Goal: Task Accomplishment & Management: Use online tool/utility

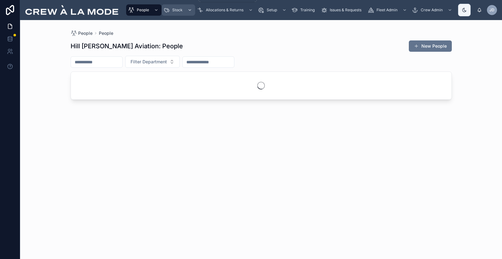
drag, startPoint x: 183, startPoint y: 9, endPoint x: 184, endPoint y: 13, distance: 4.9
click at [183, 9] on div "Stock" at bounding box center [178, 10] width 30 height 10
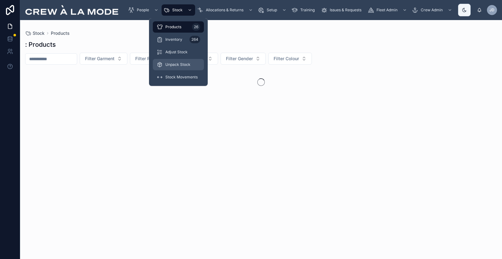
click at [184, 60] on div "Unpack Stock" at bounding box center [179, 65] width 44 height 10
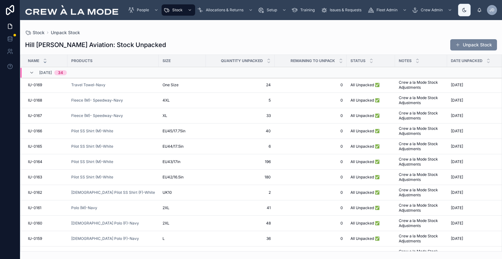
click at [474, 46] on button "Unpack Stock" at bounding box center [473, 44] width 47 height 11
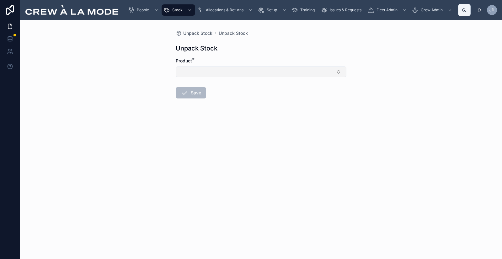
drag, startPoint x: 223, startPoint y: 69, endPoint x: 224, endPoint y: 77, distance: 7.2
click at [223, 70] on button "Select Button" at bounding box center [261, 72] width 171 height 11
drag, startPoint x: 244, startPoint y: 33, endPoint x: 204, endPoint y: 33, distance: 39.5
click at [243, 33] on span "Unpack Stock" at bounding box center [233, 33] width 29 height 6
click at [201, 33] on span "Unpack Stock" at bounding box center [197, 33] width 29 height 6
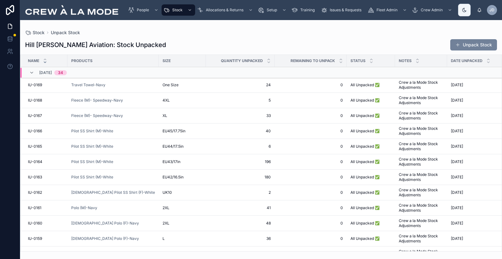
click at [480, 47] on button "Unpack Stock" at bounding box center [473, 44] width 47 height 11
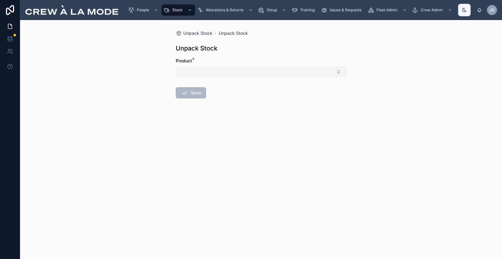
click at [232, 72] on button "Select Button" at bounding box center [261, 72] width 171 height 11
click at [200, 34] on span "Unpack Stock" at bounding box center [197, 33] width 29 height 6
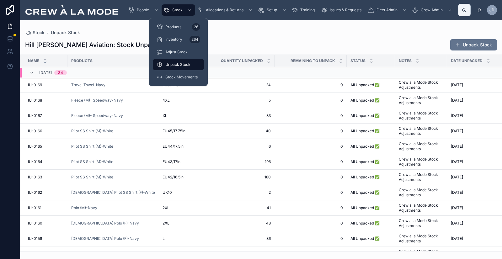
click at [177, 9] on span "Stock" at bounding box center [177, 10] width 10 height 5
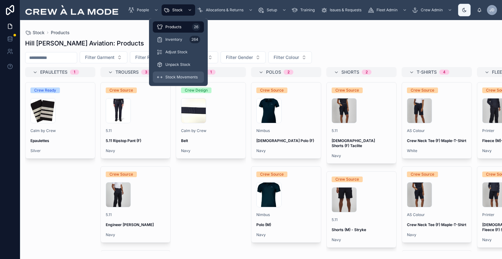
click at [183, 78] on span "Stock Movements" at bounding box center [181, 77] width 32 height 5
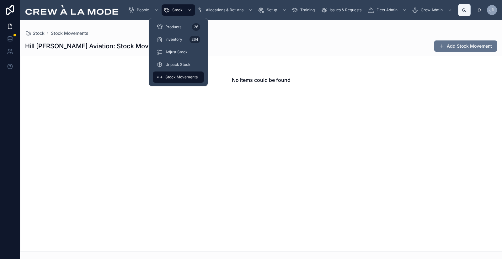
click at [186, 11] on div "scrollable content" at bounding box center [189, 10] width 8 height 10
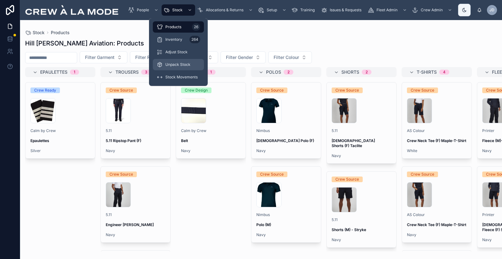
click at [184, 64] on span "Unpack Stock" at bounding box center [177, 64] width 25 height 5
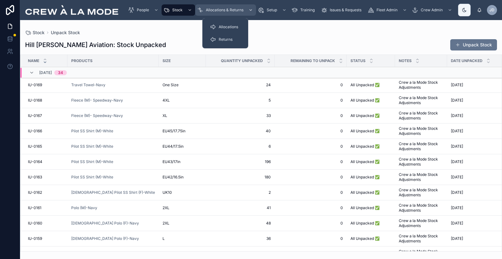
click at [216, 7] on div "Allocations & Returns" at bounding box center [225, 10] width 57 height 10
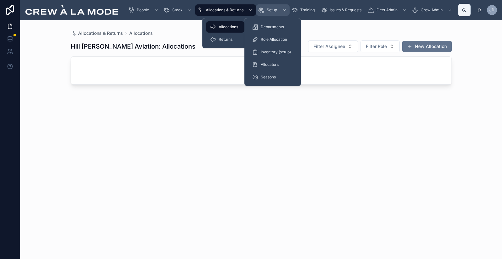
click at [264, 10] on div "Setup" at bounding box center [273, 10] width 30 height 10
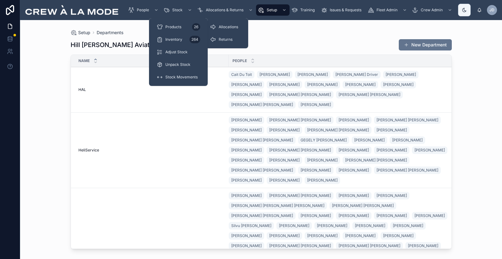
click at [176, 10] on span "Stock" at bounding box center [177, 10] width 10 height 5
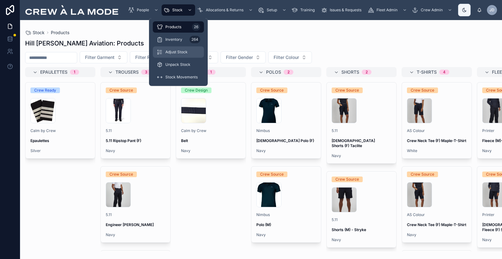
click at [183, 51] on span "Adjust Stock" at bounding box center [176, 52] width 22 height 5
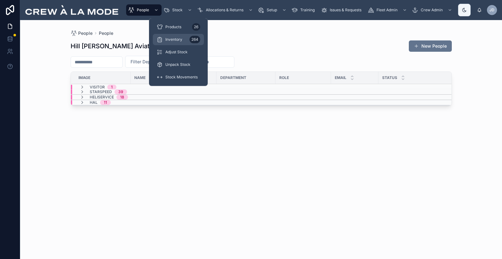
click at [184, 37] on div "Inventory 264" at bounding box center [179, 40] width 44 height 10
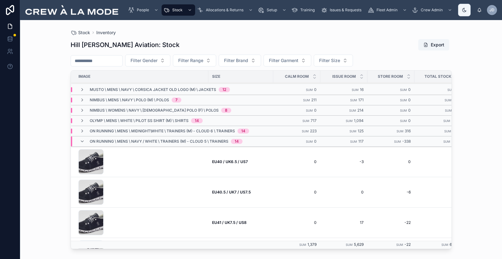
scroll to position [147, 0]
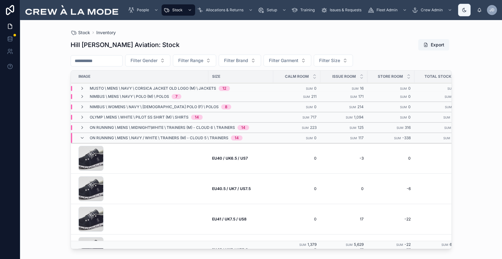
click at [185, 139] on span "On Running \ Mens \ Navy / White \ Trainers (M) - Cloud 5 \ Trainers" at bounding box center [159, 138] width 139 height 5
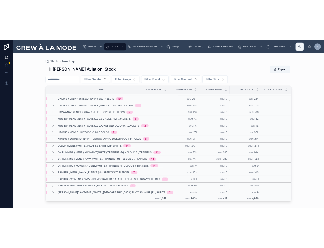
scroll to position [113, 63]
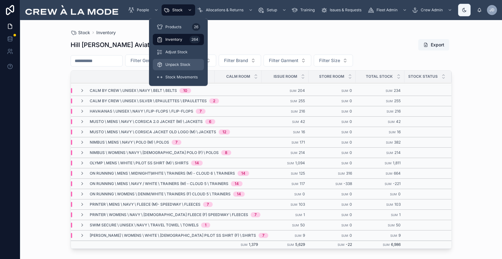
click at [172, 65] on span "Unpack Stock" at bounding box center [177, 64] width 25 height 5
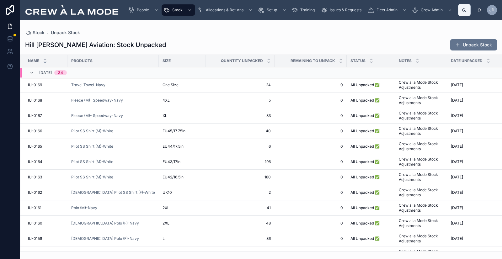
click at [466, 51] on div "Hill Robinson Aviation: Stock Unpacked Unpack Stock Name Products Size Quantity…" at bounding box center [261, 143] width 482 height 216
click at [466, 49] on button "Unpack Stock" at bounding box center [473, 44] width 47 height 11
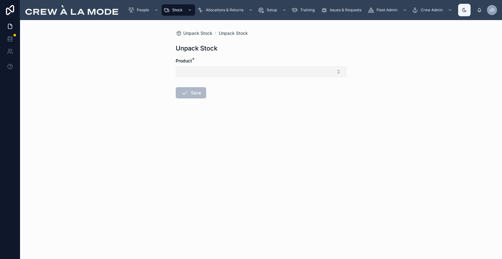
click at [221, 72] on button "Select Button" at bounding box center [261, 72] width 171 height 11
click at [233, 84] on input "text" at bounding box center [264, 84] width 75 height 11
click at [240, 99] on span "Trainers (M) - Cloud 6 -Midnight\White" at bounding box center [257, 99] width 75 height 13
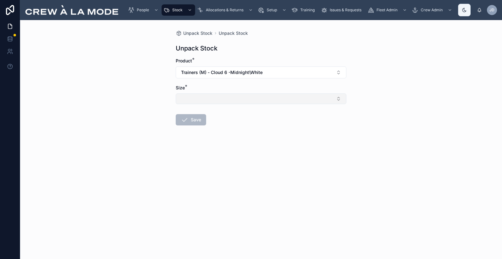
click at [211, 95] on button "Select Button" at bounding box center [261, 98] width 171 height 11
click at [235, 124] on div "EU40.5" at bounding box center [260, 124] width 87 height 10
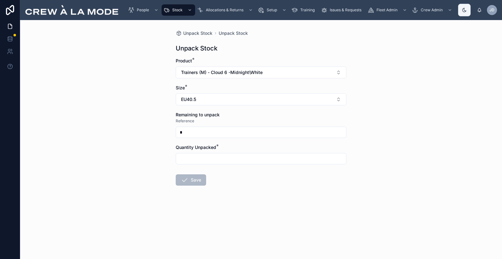
click at [191, 159] on input "text" at bounding box center [261, 158] width 170 height 9
type input "*"
click at [189, 221] on button "Save" at bounding box center [191, 223] width 30 height 11
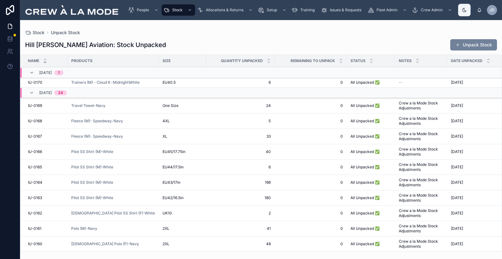
click at [470, 43] on button "Unpack Stock" at bounding box center [473, 44] width 47 height 11
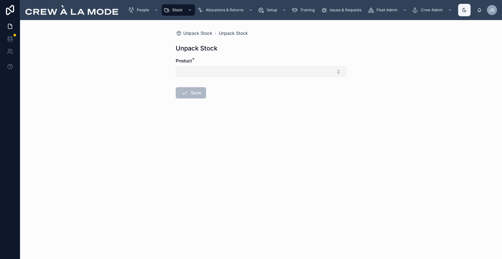
click at [240, 70] on button "Select Button" at bounding box center [261, 72] width 171 height 11
click at [229, 101] on span "Trainers (M) - Cloud 6 -Midnight\White" at bounding box center [257, 99] width 75 height 13
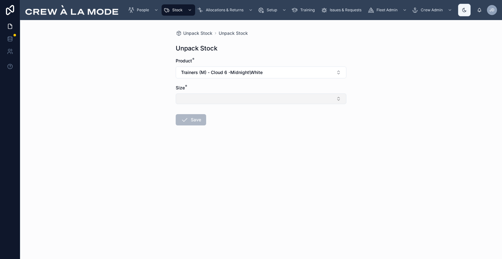
click at [222, 98] on button "Select Button" at bounding box center [261, 98] width 171 height 11
click at [234, 125] on span "EU40.5" at bounding box center [227, 123] width 15 height 6
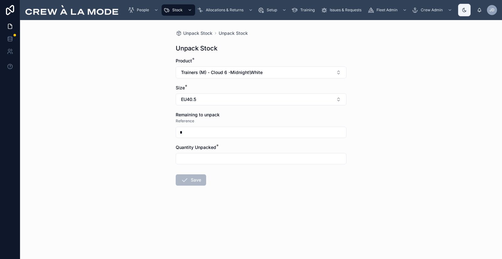
click at [201, 162] on input "text" at bounding box center [261, 158] width 170 height 9
drag, startPoint x: 199, startPoint y: 31, endPoint x: 502, endPoint y: 6, distance: 303.4
click at [200, 31] on span "Unpack Stock" at bounding box center [197, 33] width 29 height 6
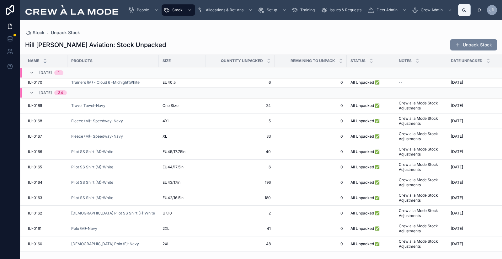
click at [460, 45] on span at bounding box center [457, 44] width 5 height 5
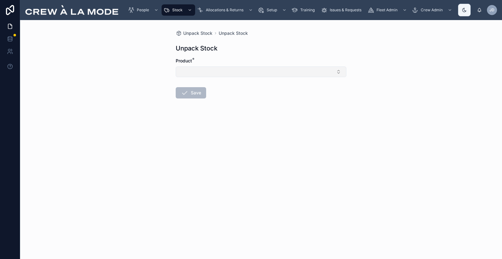
click at [244, 69] on button "Select Button" at bounding box center [261, 72] width 171 height 11
click at [240, 100] on span "Trainers (M) - Cloud 6 -Midnight\White" at bounding box center [257, 99] width 75 height 13
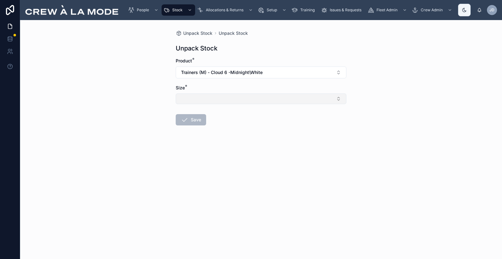
click at [251, 102] on button "Select Button" at bounding box center [261, 98] width 171 height 11
click at [241, 126] on div "EU41" at bounding box center [260, 124] width 87 height 10
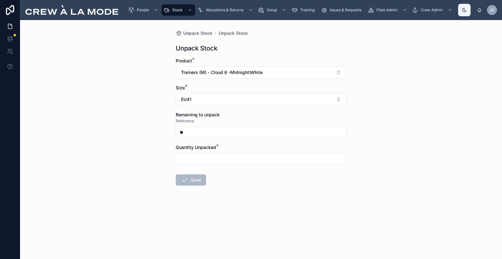
click at [191, 158] on input "text" at bounding box center [261, 158] width 170 height 9
type input "**"
click at [189, 226] on button "Save" at bounding box center [191, 223] width 30 height 11
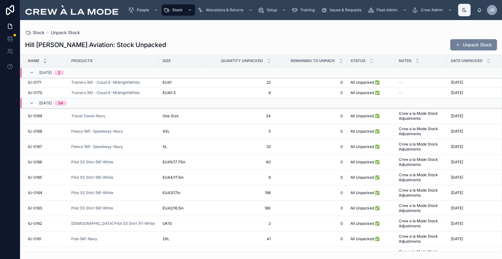
click at [476, 45] on button "Unpack Stock" at bounding box center [473, 44] width 47 height 11
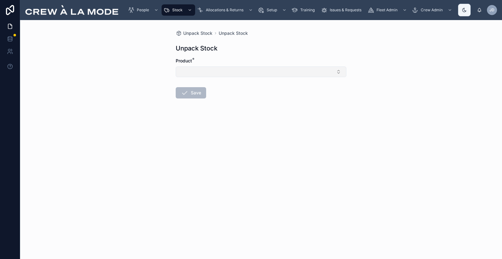
click at [212, 72] on button "Select Button" at bounding box center [261, 72] width 171 height 11
click at [237, 95] on span "Trainers (M) - Cloud 6 -Midnight\White" at bounding box center [257, 99] width 75 height 13
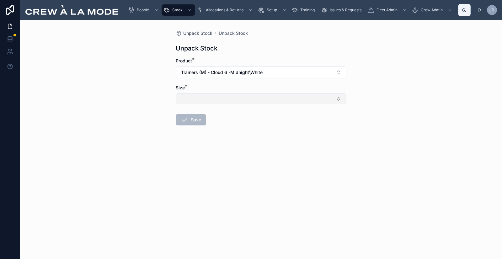
click at [235, 102] on button "Select Button" at bounding box center [261, 98] width 171 height 11
click at [234, 124] on div "EU41" at bounding box center [260, 124] width 87 height 10
click at [260, 101] on button "EU41" at bounding box center [261, 99] width 171 height 12
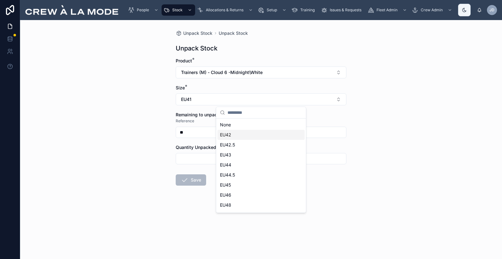
click at [241, 136] on div "EU42" at bounding box center [260, 135] width 87 height 10
type input "**"
click at [230, 162] on input "text" at bounding box center [261, 158] width 170 height 9
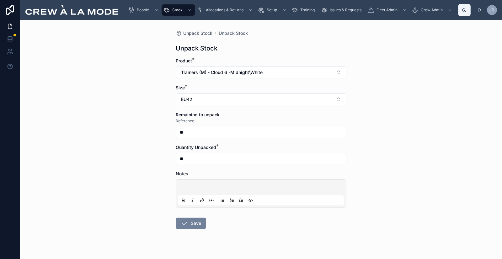
type input "**"
click at [176, 226] on button "Save" at bounding box center [191, 223] width 30 height 11
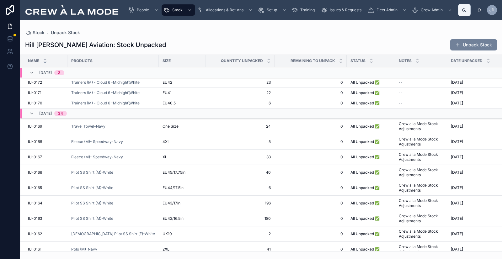
click at [464, 42] on button "Unpack Stock" at bounding box center [473, 44] width 47 height 11
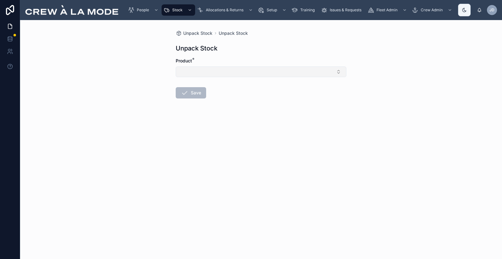
click at [218, 74] on button "Select Button" at bounding box center [261, 72] width 171 height 11
click at [227, 102] on span "Trainers (M) - Cloud 6 -Midnight\White" at bounding box center [257, 99] width 75 height 13
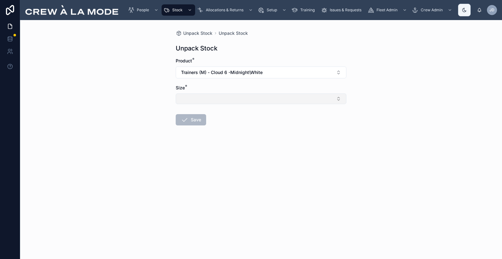
click at [229, 101] on button "Select Button" at bounding box center [261, 98] width 171 height 11
click at [235, 125] on span "EU42.5" at bounding box center [227, 123] width 15 height 6
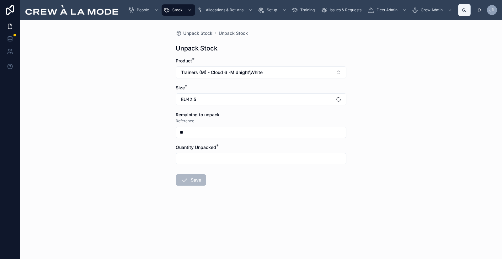
click at [195, 162] on input "text" at bounding box center [261, 158] width 170 height 9
type input "**"
click at [189, 224] on button "Save" at bounding box center [191, 223] width 30 height 11
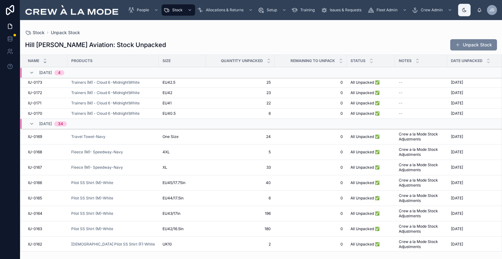
click at [470, 43] on button "Unpack Stock" at bounding box center [473, 44] width 47 height 11
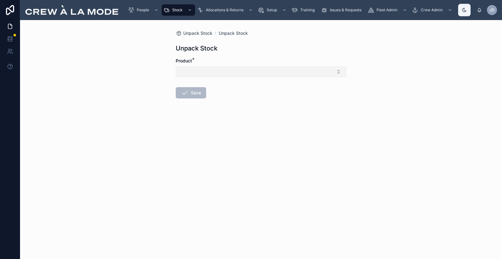
click at [258, 72] on button "Select Button" at bounding box center [261, 72] width 171 height 11
click at [259, 99] on span "Trainers (M) - Cloud 6 -Midnight\White" at bounding box center [257, 99] width 75 height 13
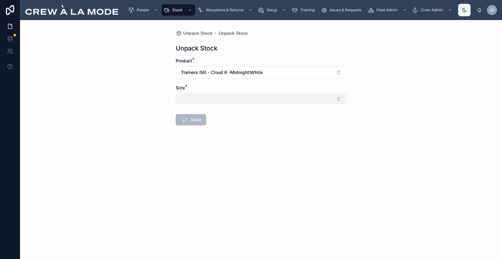
click at [236, 102] on button "Select Button" at bounding box center [261, 98] width 171 height 11
click at [235, 124] on div "EU43" at bounding box center [260, 124] width 87 height 10
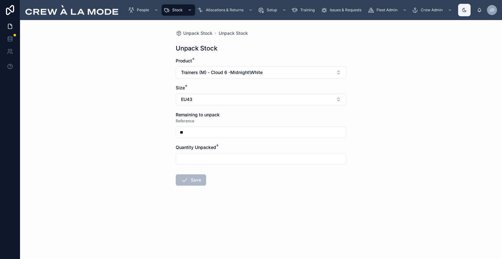
drag, startPoint x: 199, startPoint y: 161, endPoint x: 220, endPoint y: 152, distance: 22.0
click at [199, 161] on input "text" at bounding box center [261, 158] width 170 height 9
type input "**"
click at [192, 225] on button "Save" at bounding box center [191, 223] width 30 height 11
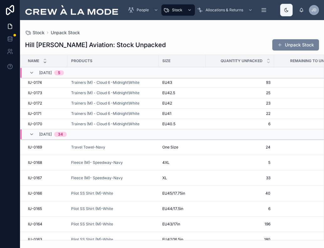
click at [298, 43] on button "Unpack Stock" at bounding box center [296, 44] width 47 height 11
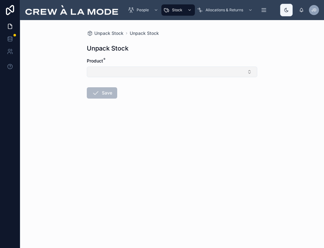
click at [151, 71] on button "Select Button" at bounding box center [172, 72] width 171 height 11
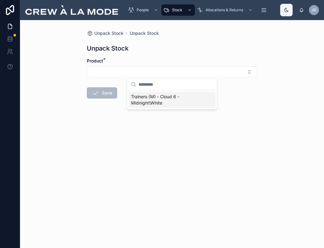
click at [155, 102] on span "Trainers (M) - Cloud 6 -Midnight\White" at bounding box center [168, 99] width 75 height 13
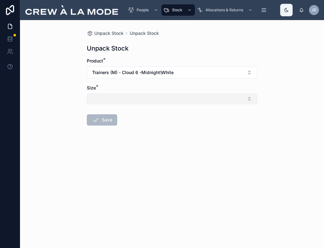
click at [138, 100] on button "Select Button" at bounding box center [172, 98] width 171 height 11
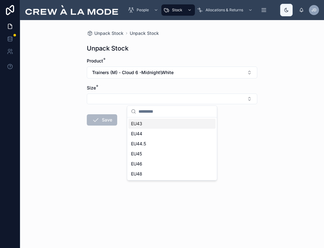
click at [145, 125] on div "EU43" at bounding box center [172, 124] width 87 height 10
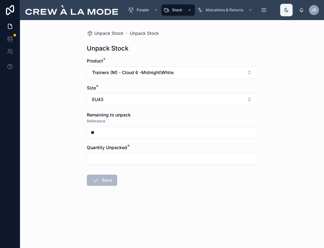
click at [104, 160] on input "text" at bounding box center [172, 158] width 170 height 9
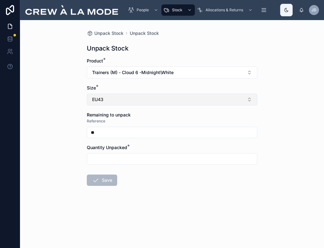
click at [141, 99] on button "EU43" at bounding box center [172, 99] width 171 height 12
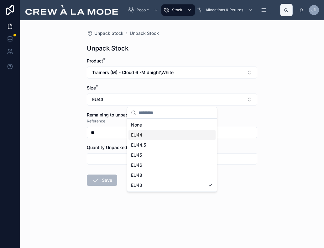
click at [143, 134] on div "EU44" at bounding box center [172, 135] width 87 height 10
type input "**"
click at [114, 159] on input "text" at bounding box center [172, 158] width 170 height 9
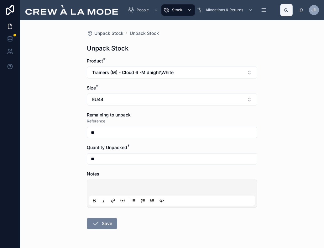
type input "**"
click at [98, 224] on button "Save" at bounding box center [102, 223] width 30 height 11
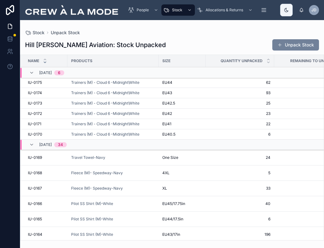
click at [306, 41] on button "Unpack Stock" at bounding box center [296, 44] width 47 height 11
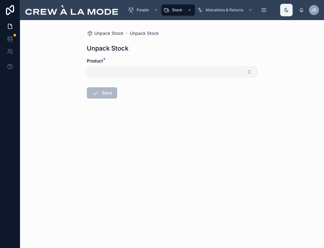
click at [237, 71] on button "Select Button" at bounding box center [172, 72] width 171 height 11
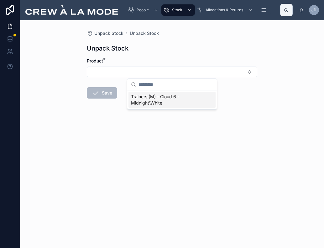
click at [174, 97] on span "Trainers (M) - Cloud 6 -Midnight\White" at bounding box center [168, 99] width 75 height 13
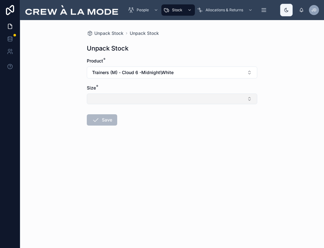
click at [174, 97] on button "Select Button" at bounding box center [172, 98] width 171 height 11
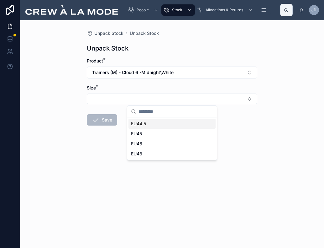
click at [161, 123] on div "EU44.5" at bounding box center [172, 124] width 87 height 10
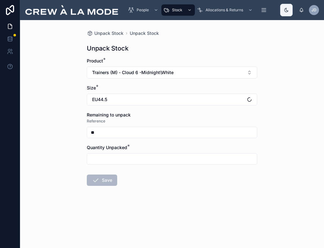
click at [100, 156] on input "text" at bounding box center [172, 158] width 170 height 9
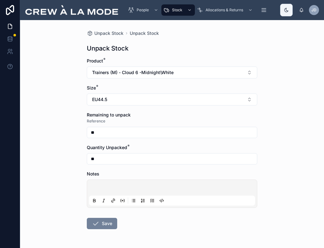
type input "**"
click at [92, 225] on icon at bounding box center [96, 224] width 8 height 8
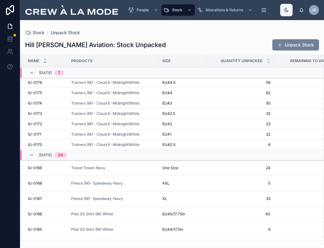
click at [298, 49] on button "Unpack Stock" at bounding box center [296, 44] width 47 height 11
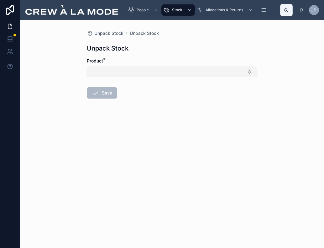
click at [159, 75] on button "Select Button" at bounding box center [172, 72] width 171 height 11
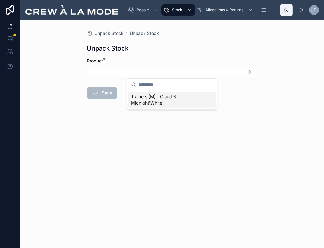
click at [163, 98] on span "Trainers (M) - Cloud 6 -Midnight\White" at bounding box center [168, 99] width 75 height 13
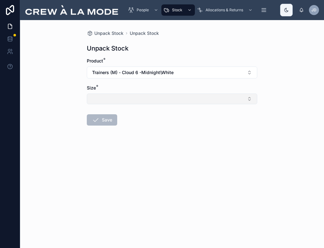
click at [160, 100] on button "Select Button" at bounding box center [172, 98] width 171 height 11
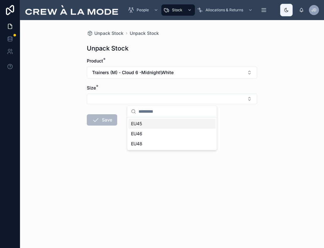
click at [148, 124] on div "EU45" at bounding box center [172, 124] width 87 height 10
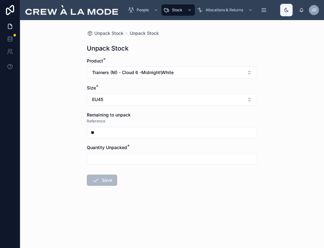
click at [110, 161] on input "text" at bounding box center [172, 158] width 170 height 9
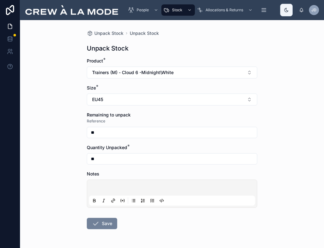
type input "**"
click at [99, 221] on button "Save" at bounding box center [102, 223] width 30 height 11
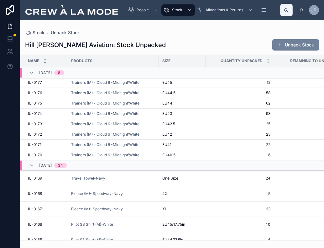
click at [297, 41] on button "Unpack Stock" at bounding box center [296, 44] width 47 height 11
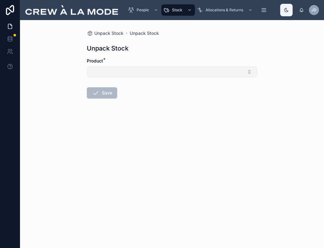
click at [112, 72] on button "Select Button" at bounding box center [172, 72] width 171 height 11
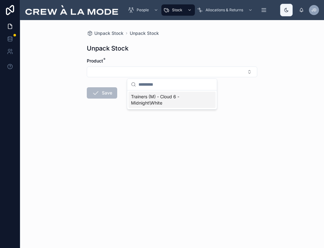
click at [146, 98] on span "Trainers (M) - Cloud 6 -Midnight\White" at bounding box center [168, 99] width 75 height 13
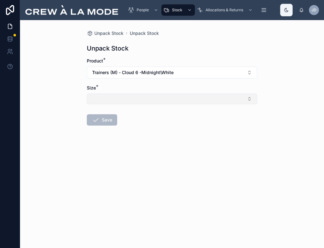
click at [138, 100] on button "Select Button" at bounding box center [172, 98] width 171 height 11
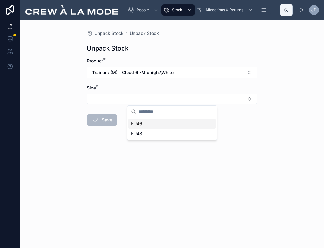
click at [147, 126] on div "EU46" at bounding box center [172, 124] width 87 height 10
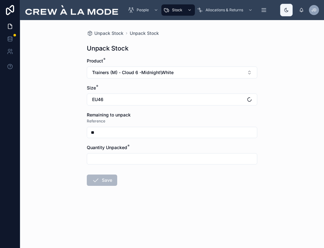
click at [101, 158] on input "text" at bounding box center [172, 158] width 170 height 9
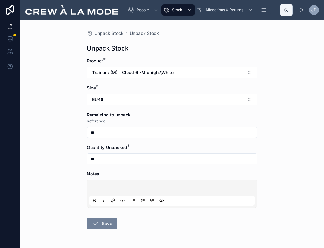
type input "**"
click at [99, 219] on button "Save" at bounding box center [102, 223] width 30 height 11
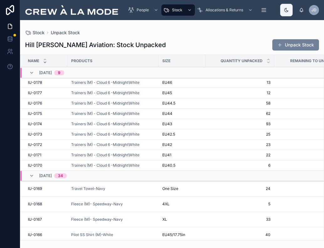
click at [293, 47] on button "Unpack Stock" at bounding box center [296, 44] width 47 height 11
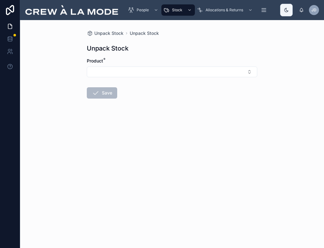
click at [125, 77] on form "Product * Save" at bounding box center [172, 98] width 171 height 81
click at [127, 74] on button "Select Button" at bounding box center [172, 72] width 171 height 11
click at [148, 97] on span "Trainers (M) - Cloud 6 -Midnight\White" at bounding box center [168, 99] width 75 height 13
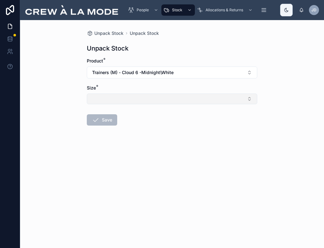
click at [151, 98] on button "Select Button" at bounding box center [172, 98] width 171 height 11
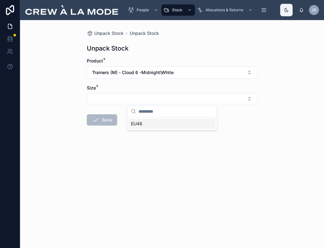
click at [143, 123] on div "EU48" at bounding box center [172, 124] width 87 height 10
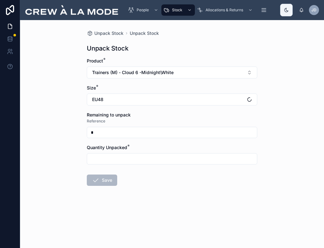
click at [108, 159] on input "text" at bounding box center [172, 158] width 170 height 9
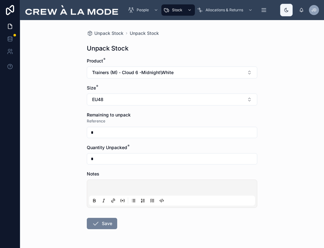
type input "*"
click at [93, 226] on icon at bounding box center [96, 224] width 8 height 8
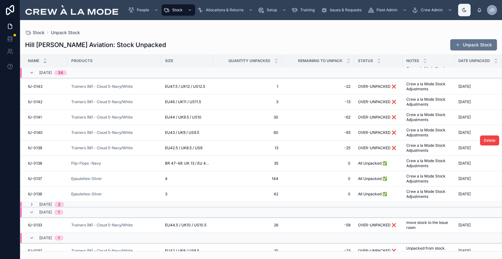
scroll to position [484, 0]
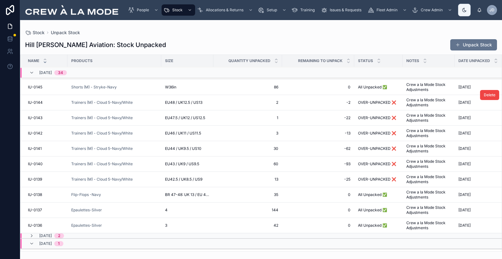
click at [361, 101] on span "OVER-UNPACKED ❌" at bounding box center [377, 102] width 38 height 5
click at [257, 102] on span "2" at bounding box center [247, 102] width 61 height 5
click at [286, 102] on span "-2" at bounding box center [318, 102] width 65 height 5
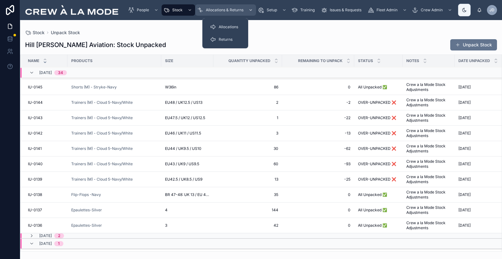
click at [216, 5] on div "Allocations & Returns" at bounding box center [225, 10] width 57 height 10
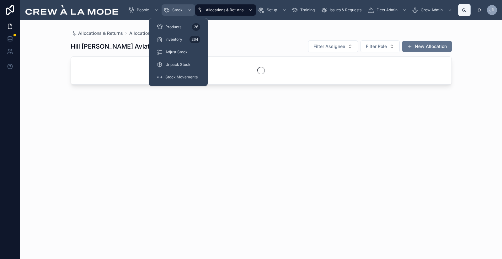
click at [175, 7] on div "Stock" at bounding box center [178, 10] width 30 height 10
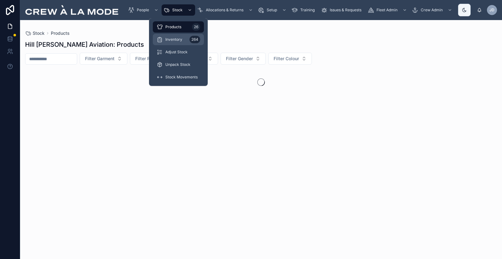
click at [182, 40] on div "Inventory 264" at bounding box center [179, 40] width 44 height 10
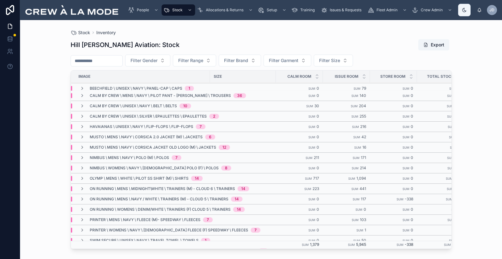
scroll to position [113, 0]
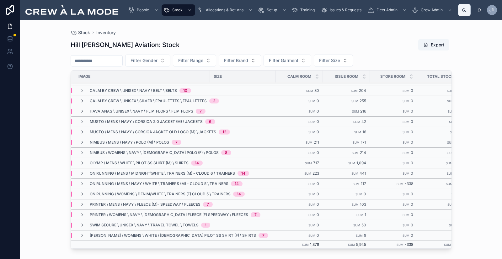
click at [107, 181] on span "On Running \ Mens \ Navy / White \ Trainers (M) - Cloud 5 \ Trainers" at bounding box center [159, 183] width 139 height 5
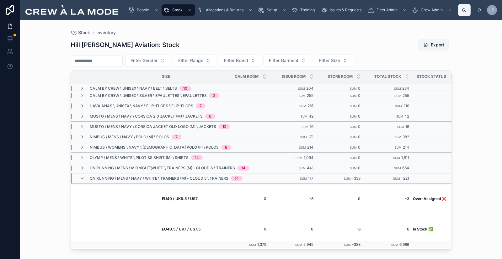
scroll to position [113, 63]
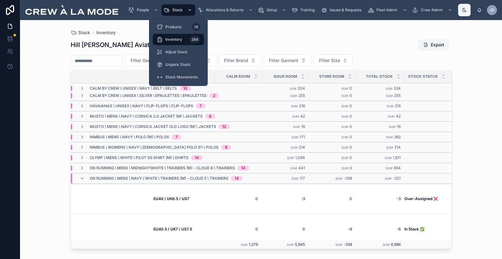
click at [175, 7] on div "Stock" at bounding box center [178, 10] width 30 height 10
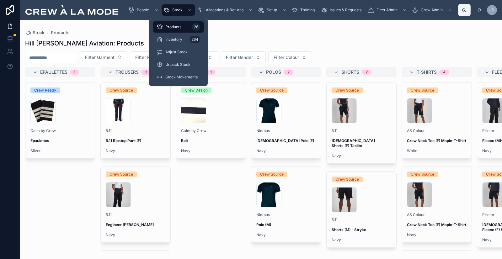
click at [182, 30] on div "Products 26" at bounding box center [179, 27] width 44 height 10
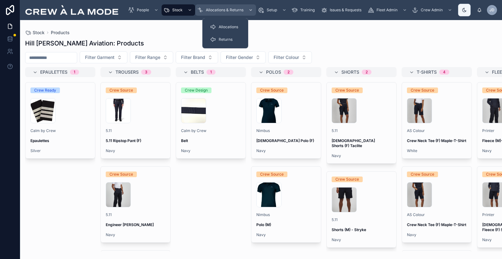
click at [234, 9] on span "Allocations & Returns" at bounding box center [225, 10] width 38 height 5
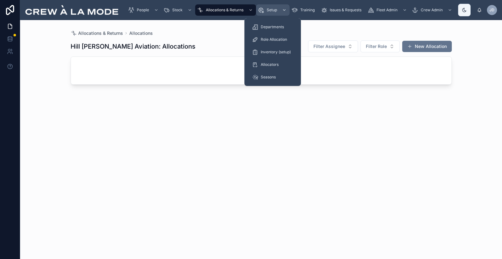
click at [262, 9] on icon "scrollable content" at bounding box center [261, 10] width 6 height 6
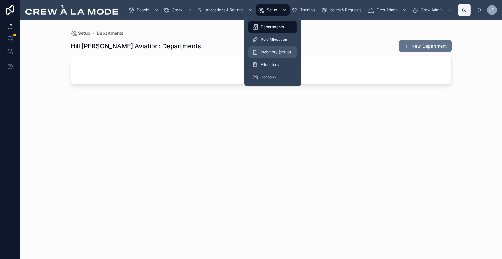
click at [278, 49] on div "Inventory (setup)" at bounding box center [272, 52] width 41 height 10
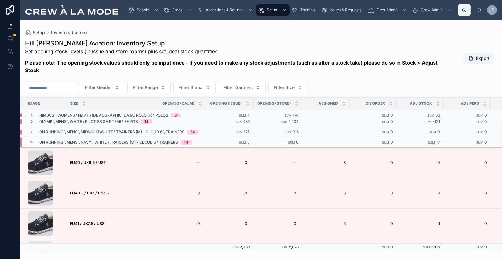
scroll to position [174, 0]
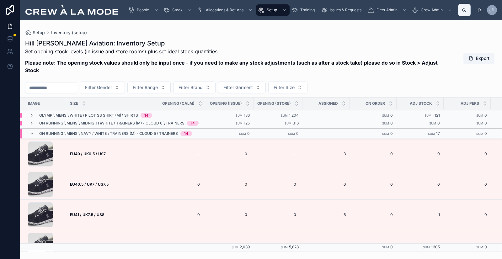
click at [155, 131] on span "On Running \ Mens \ Navy / White \ Trainers (M) - Cloud 5 \ Trainers" at bounding box center [108, 133] width 139 height 5
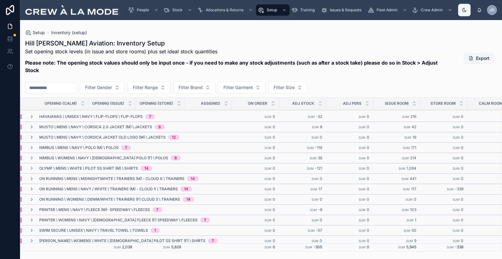
scroll to position [126, 139]
click at [131, 187] on span "On Running \ Mens \ Navy / White \ Trainers (M) - Cloud 5 \ Trainers" at bounding box center [108, 189] width 139 height 5
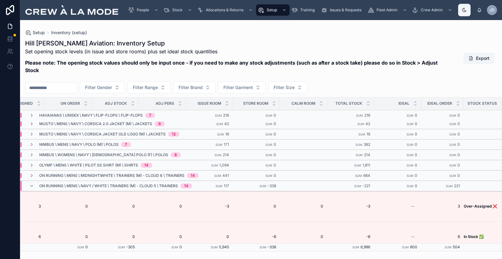
drag, startPoint x: 462, startPoint y: 244, endPoint x: 469, endPoint y: 242, distance: 7.5
click at [467, 243] on tr "Sum 2,039 Sum 5,828 Sum 0 Sum -305 Sum 0 Sum 5,945 Sum -338 Sum 6,986 Sum 800 S…" at bounding box center [112, 247] width 798 height 8
